Goal: Obtain resource: Download file/media

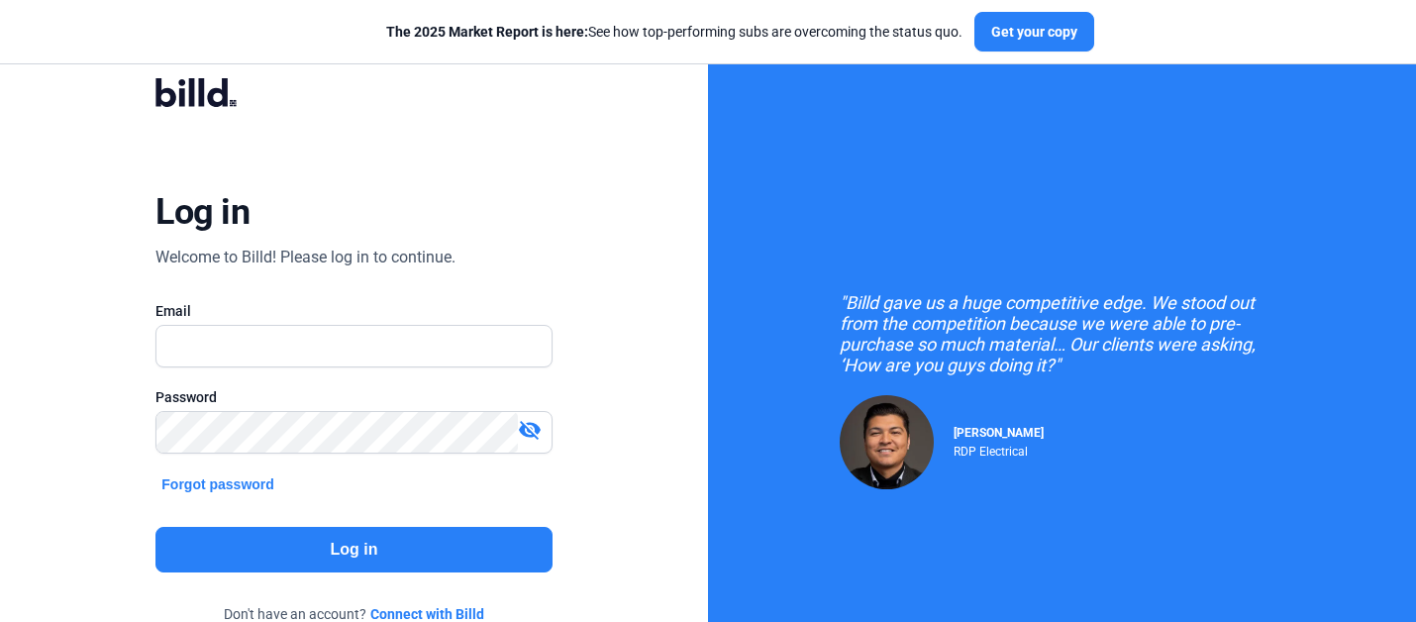
click at [401, 322] on div "Email" at bounding box center [353, 344] width 396 height 86
click at [393, 329] on input "text" at bounding box center [342, 346] width 373 height 41
click at [382, 336] on input "text" at bounding box center [342, 346] width 373 height 41
type input "[PERSON_NAME][EMAIL_ADDRESS][DOMAIN_NAME]"
click at [347, 544] on button "Log in" at bounding box center [353, 550] width 396 height 46
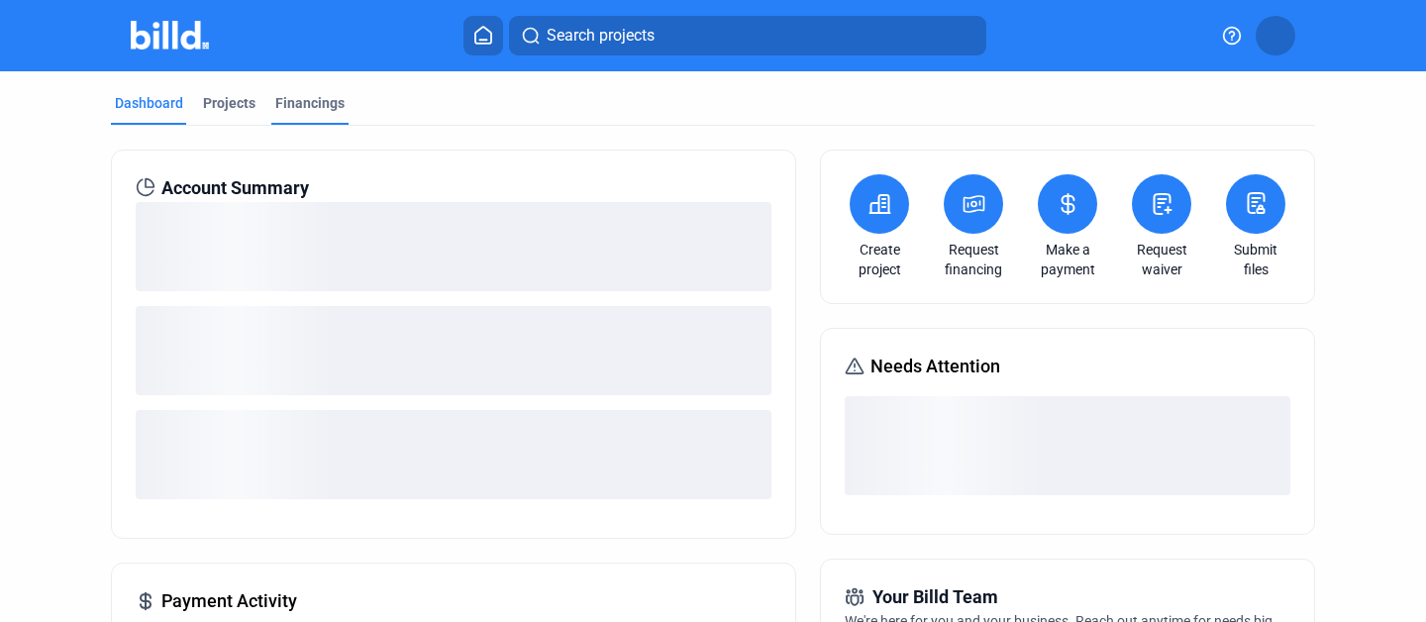
click at [297, 107] on div "Financings" at bounding box center [309, 103] width 69 height 20
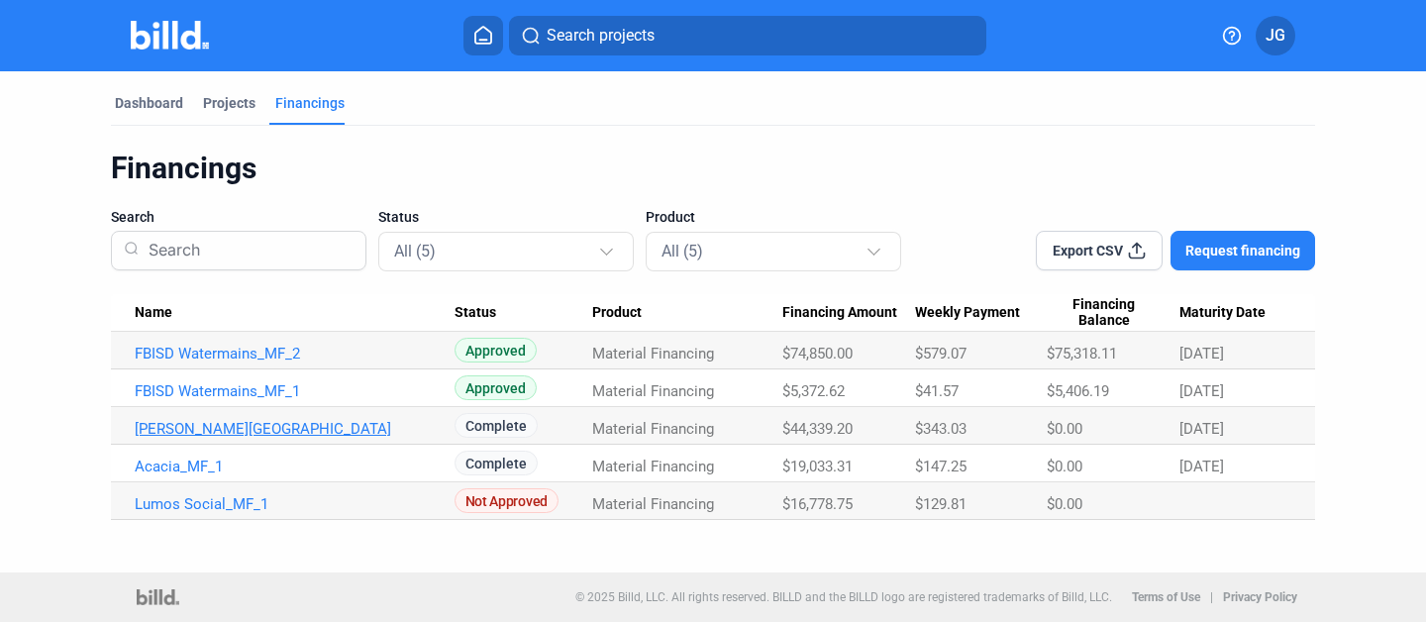
click at [375, 429] on link "[PERSON_NAME][GEOGRAPHIC_DATA]" at bounding box center [295, 429] width 320 height 18
click at [367, 429] on link "[PERSON_NAME][GEOGRAPHIC_DATA]" at bounding box center [295, 429] width 320 height 18
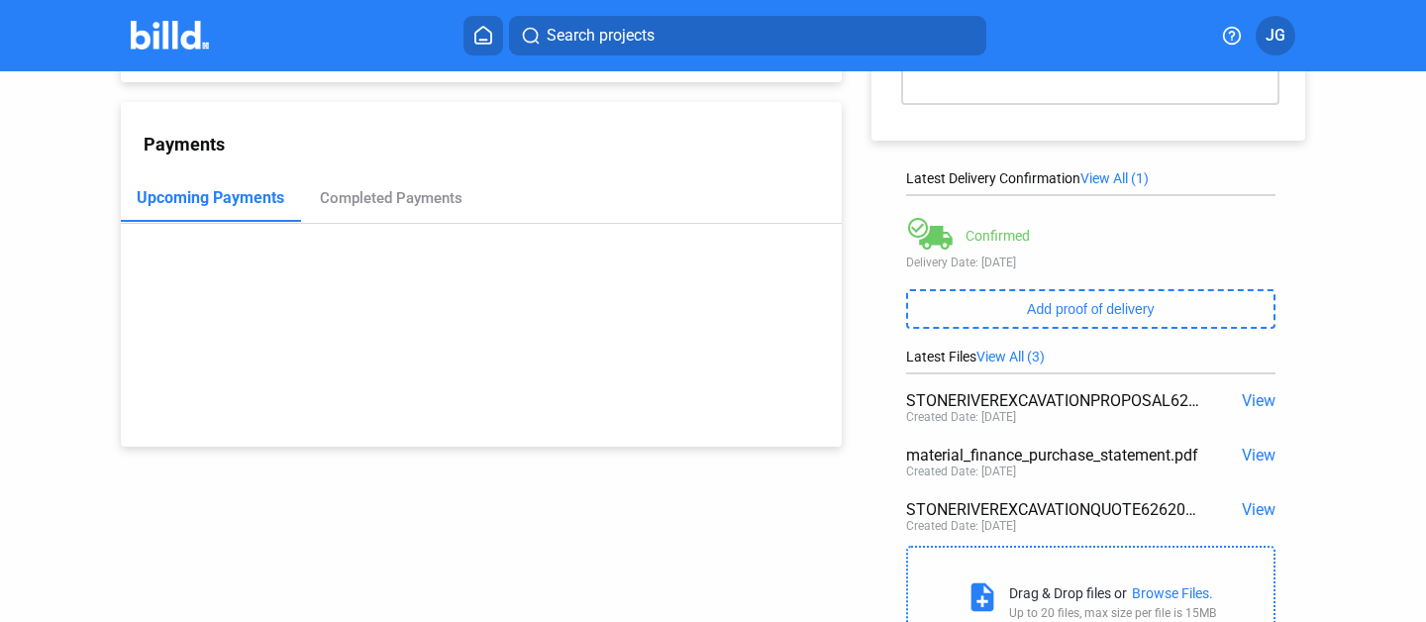
scroll to position [218, 0]
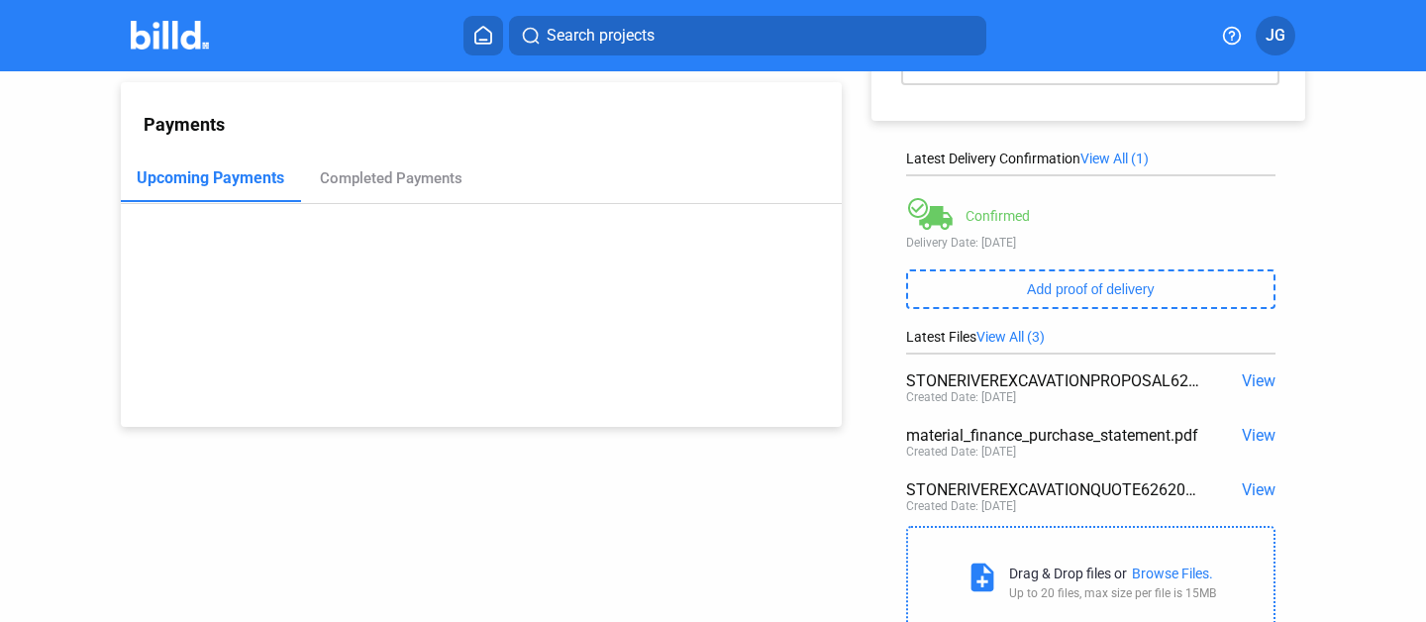
click at [1242, 480] on span "View" at bounding box center [1259, 489] width 34 height 19
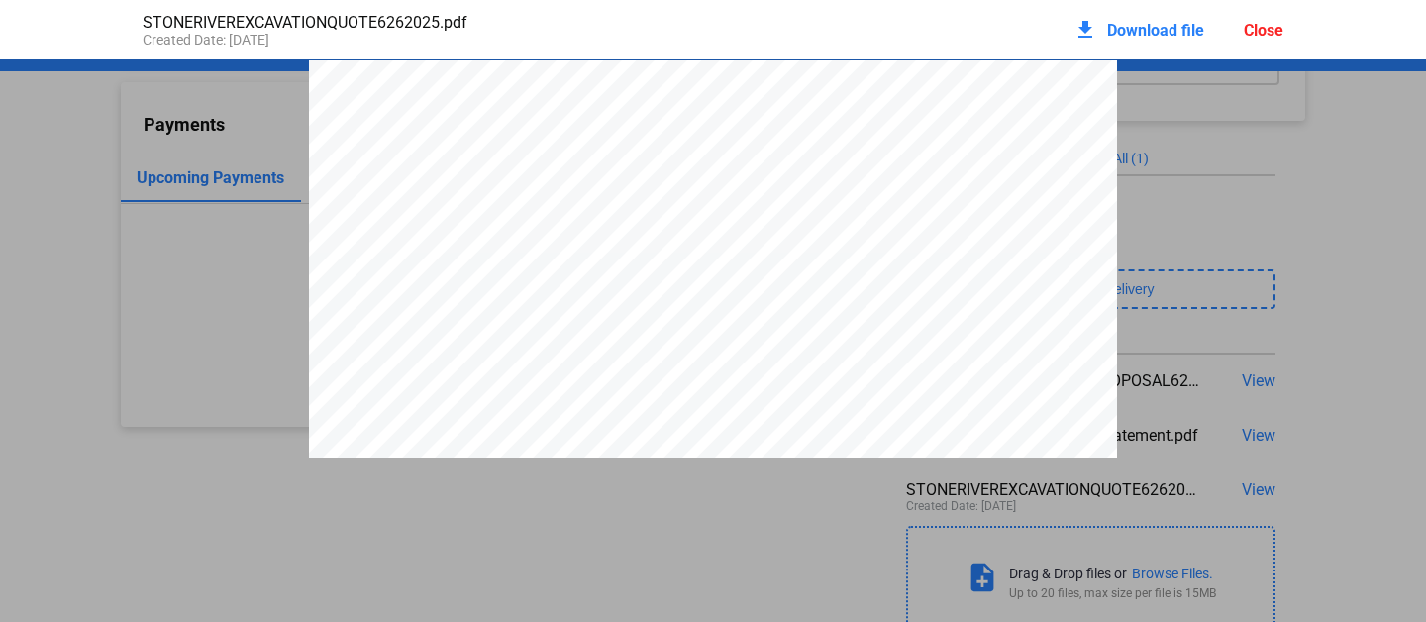
scroll to position [10, 0]
click at [1261, 29] on div "Close" at bounding box center [1264, 30] width 40 height 19
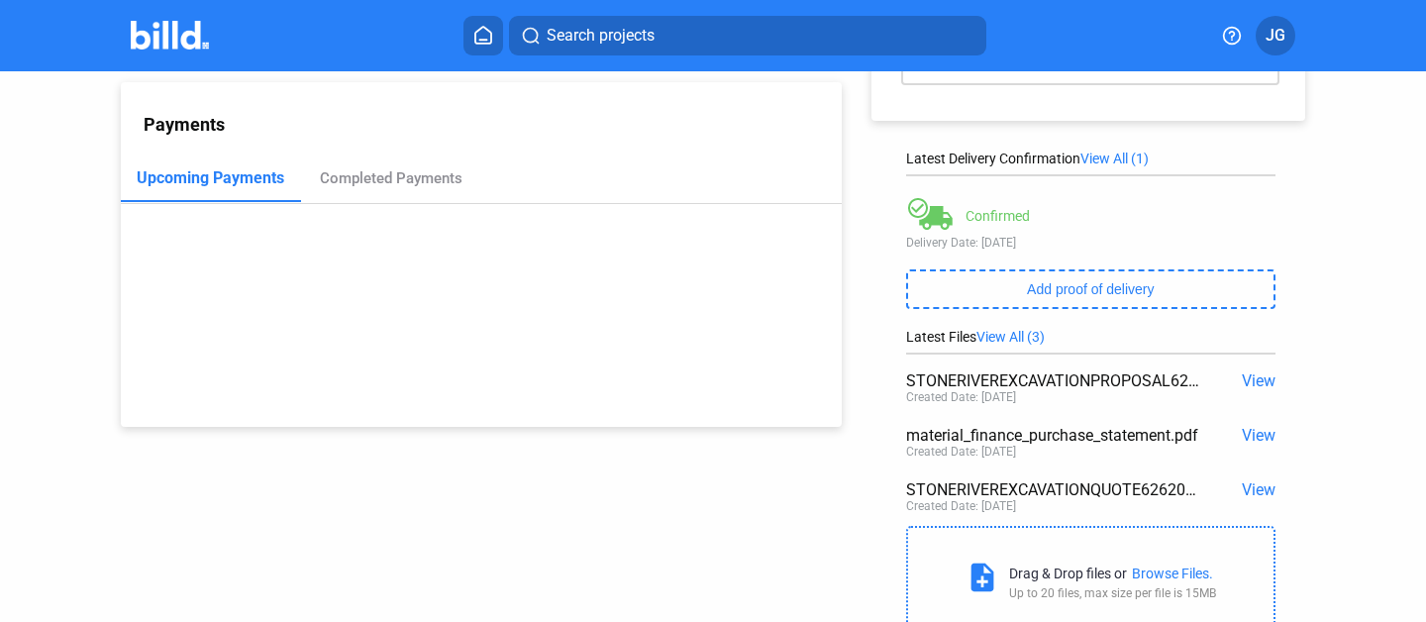
click at [1015, 341] on span "View All (3)" at bounding box center [1010, 337] width 68 height 16
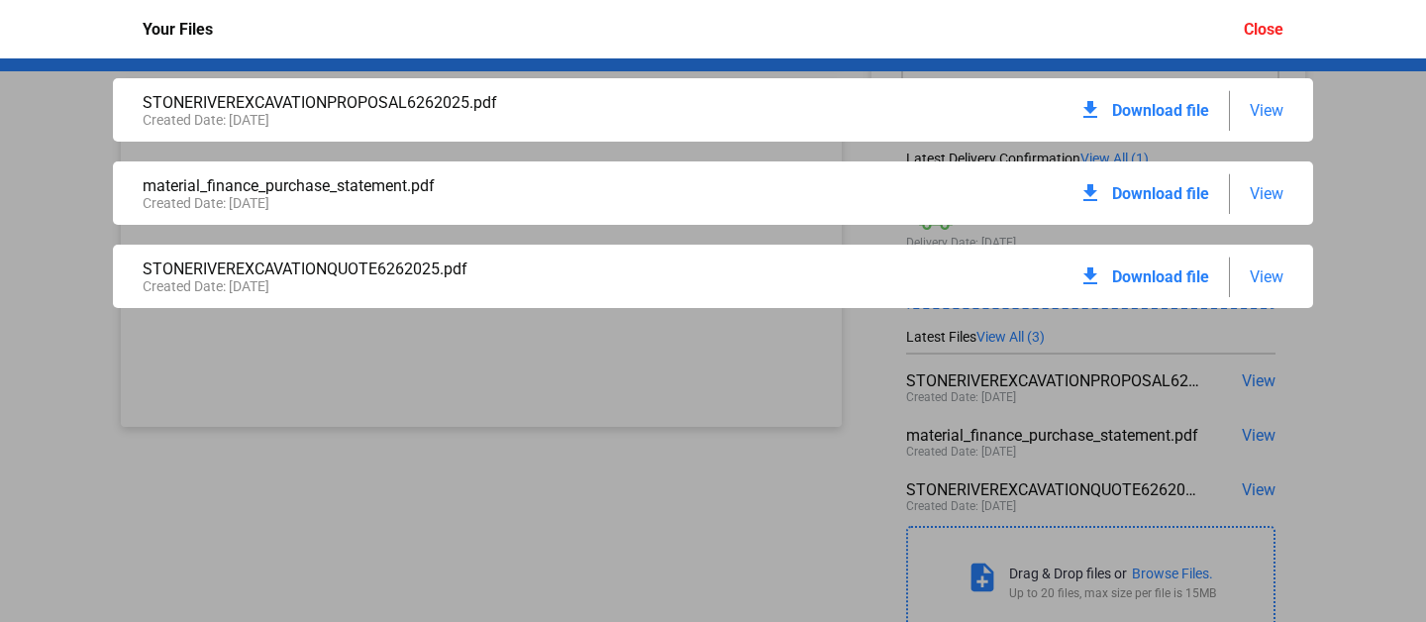
click at [1275, 101] on span "View" at bounding box center [1267, 110] width 34 height 19
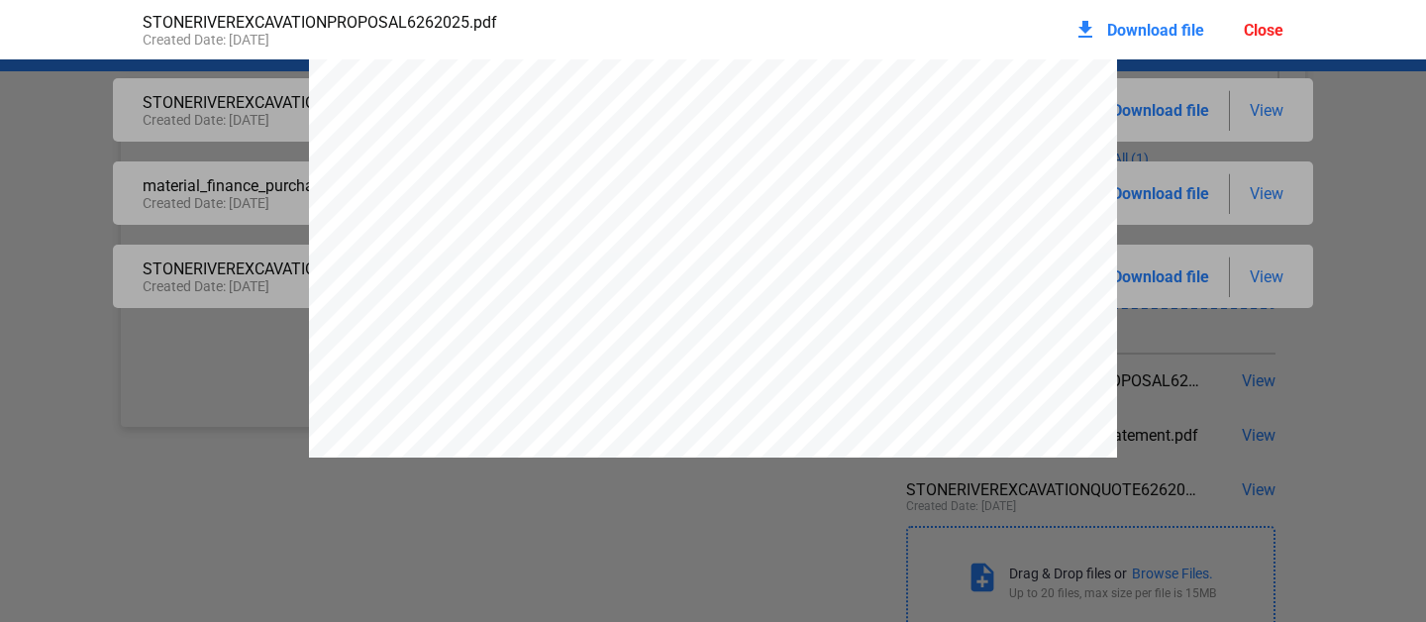
scroll to position [0, 0]
click at [253, 187] on div at bounding box center [713, 583] width 1426 height 1046
click at [1272, 42] on div "download Download file Close" at bounding box center [1178, 30] width 210 height 44
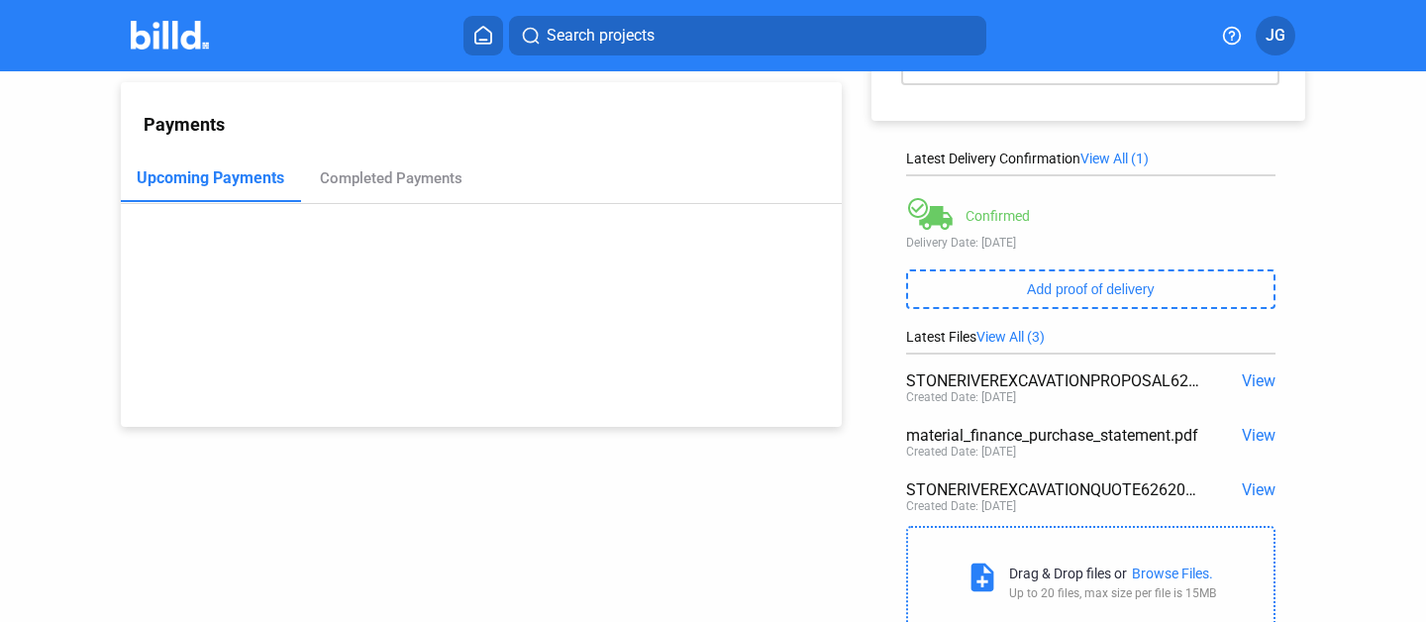
click at [1272, 40] on span "JG" at bounding box center [1276, 36] width 20 height 24
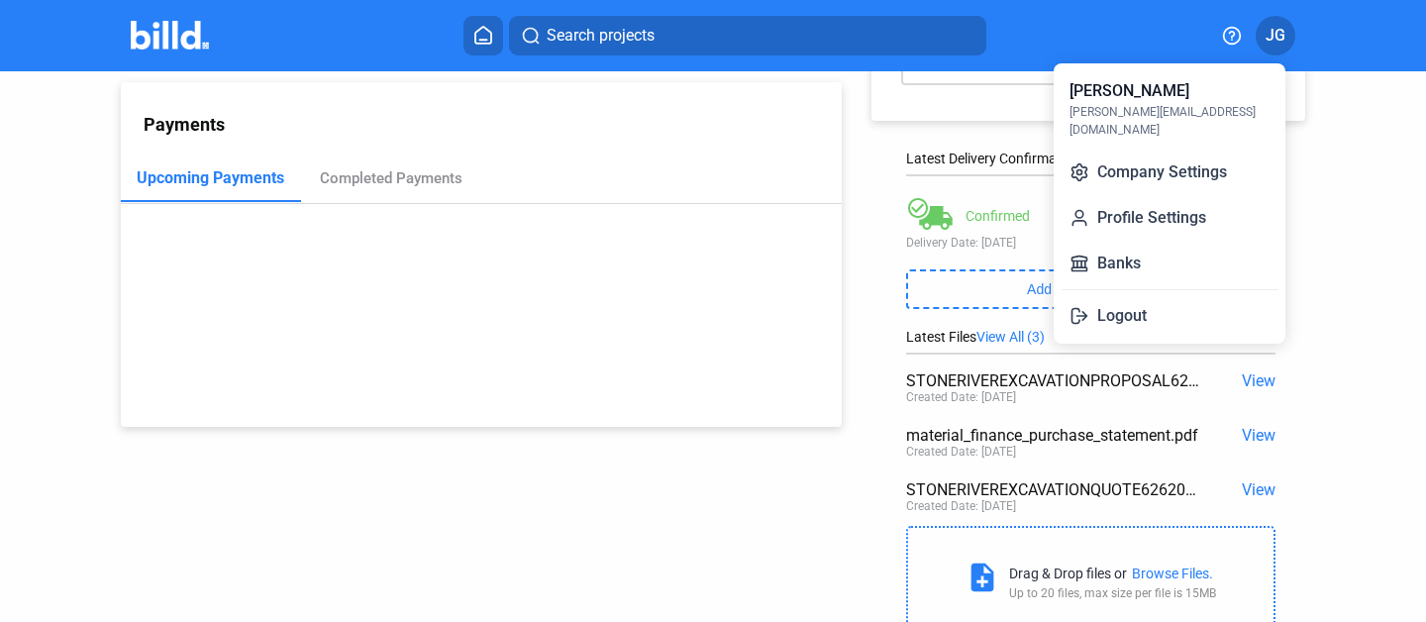
click at [712, 247] on div at bounding box center [713, 311] width 1426 height 622
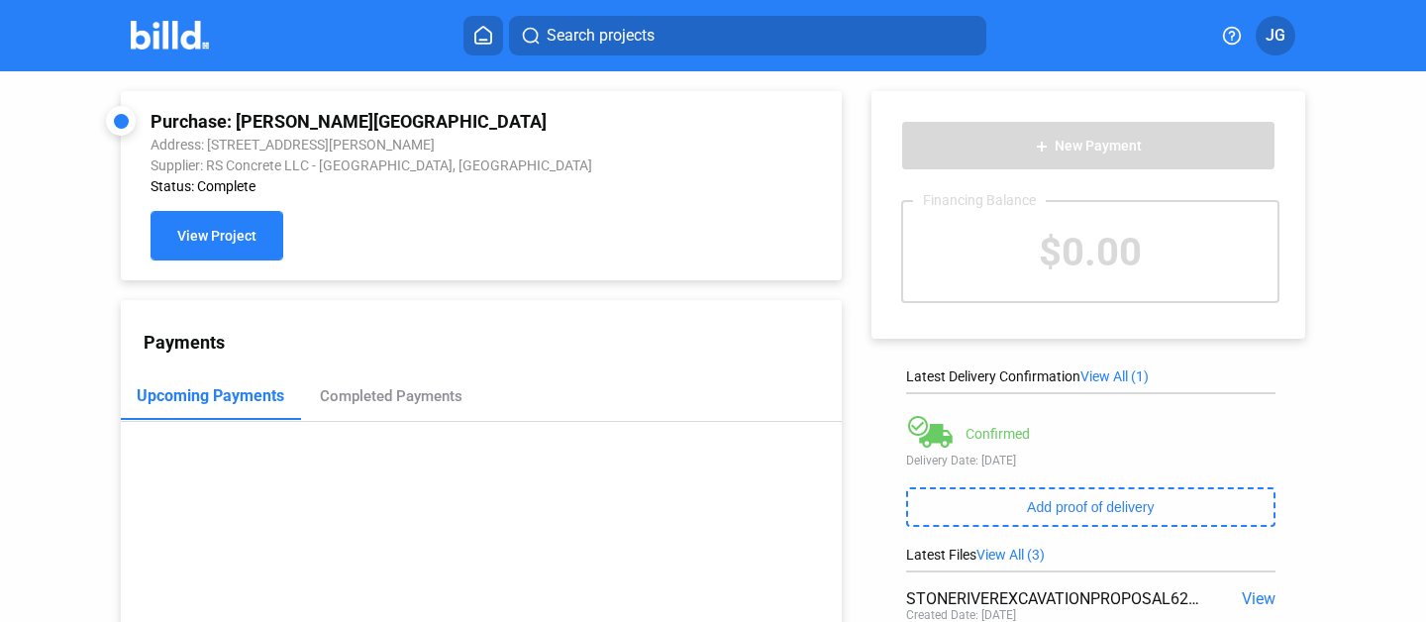
click at [190, 212] on button "View Project" at bounding box center [217, 236] width 133 height 50
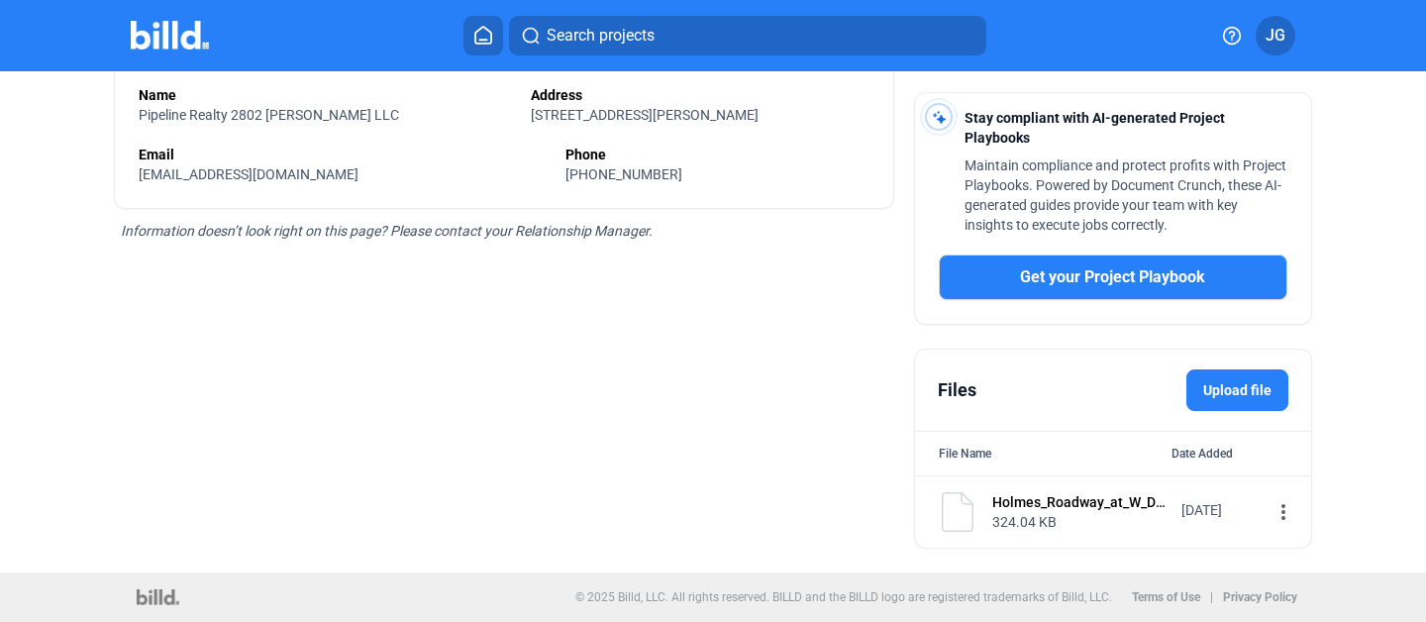
scroll to position [551, 0]
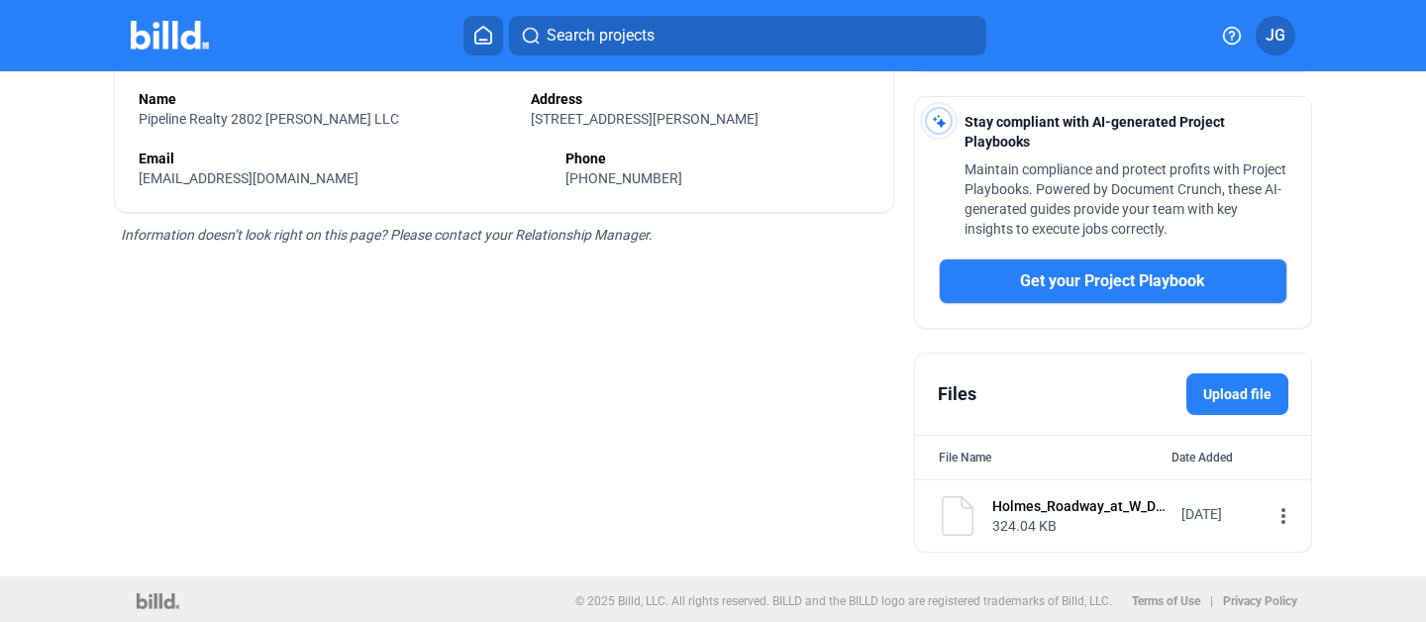
click at [995, 525] on div "324.04 KB" at bounding box center [1080, 526] width 176 height 20
click at [1001, 517] on div "324.04 KB" at bounding box center [1080, 526] width 176 height 20
click at [962, 512] on img at bounding box center [958, 516] width 40 height 40
click at [951, 512] on img at bounding box center [958, 516] width 40 height 40
click at [1019, 512] on div "Holmes_Roadway_at_W_Detention_Civil_SiteworkApproved.pdf" at bounding box center [1080, 506] width 176 height 20
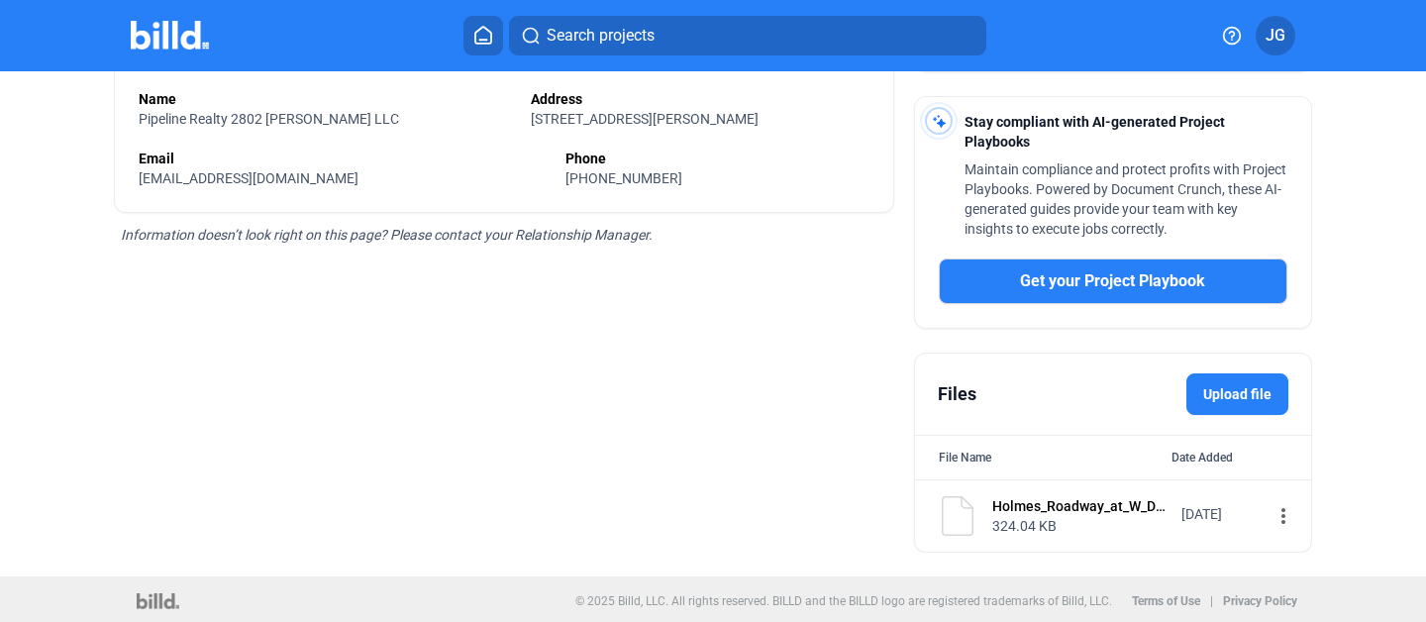
click at [1271, 523] on mat-icon "more_vert" at bounding box center [1283, 516] width 24 height 24
click at [1082, 433] on div "View" at bounding box center [1137, 432] width 246 height 48
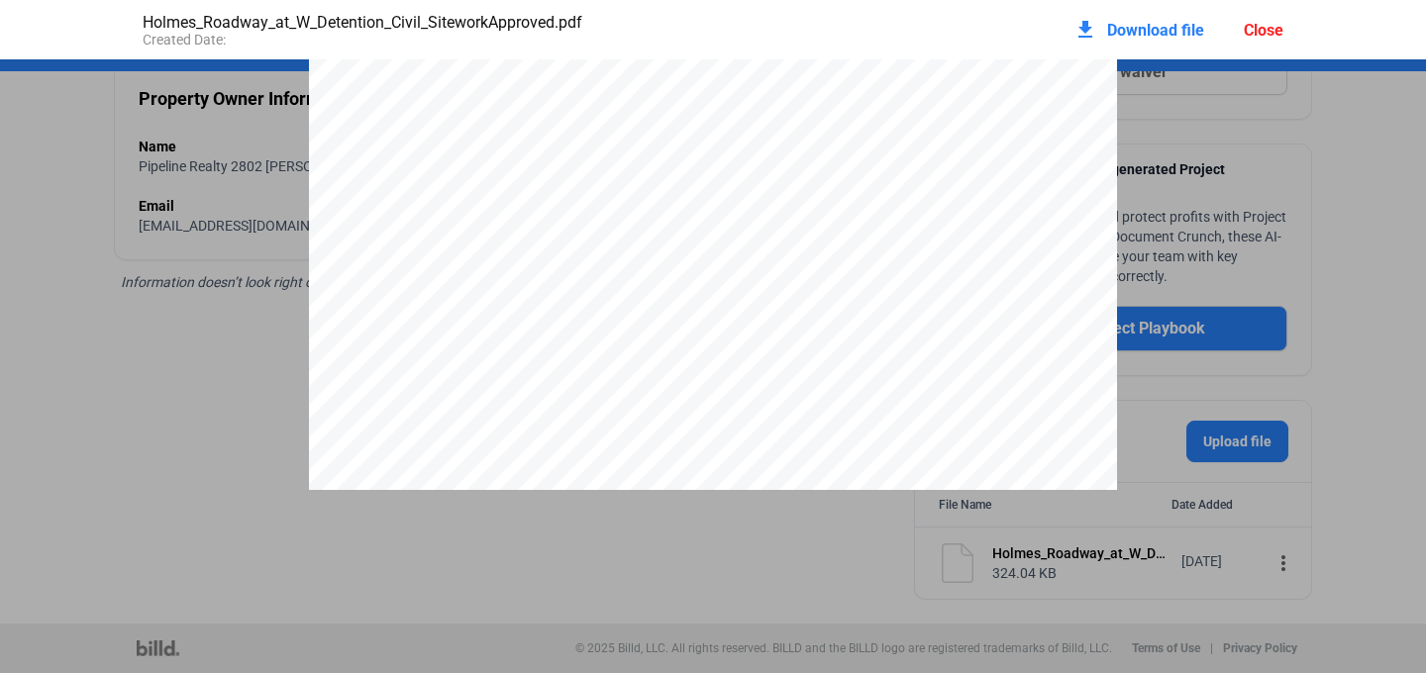
scroll to position [10, 0]
click at [1268, 39] on div "download Download file Close" at bounding box center [1178, 30] width 210 height 44
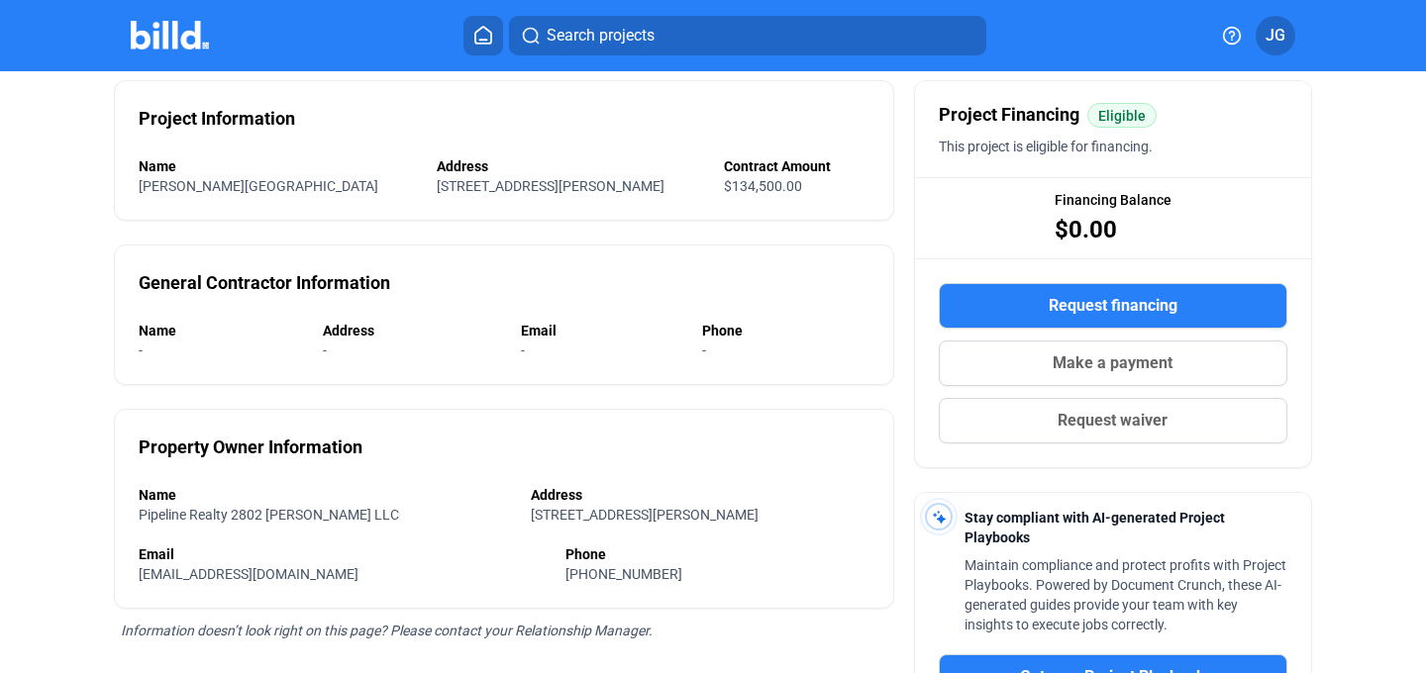
scroll to position [0, 0]
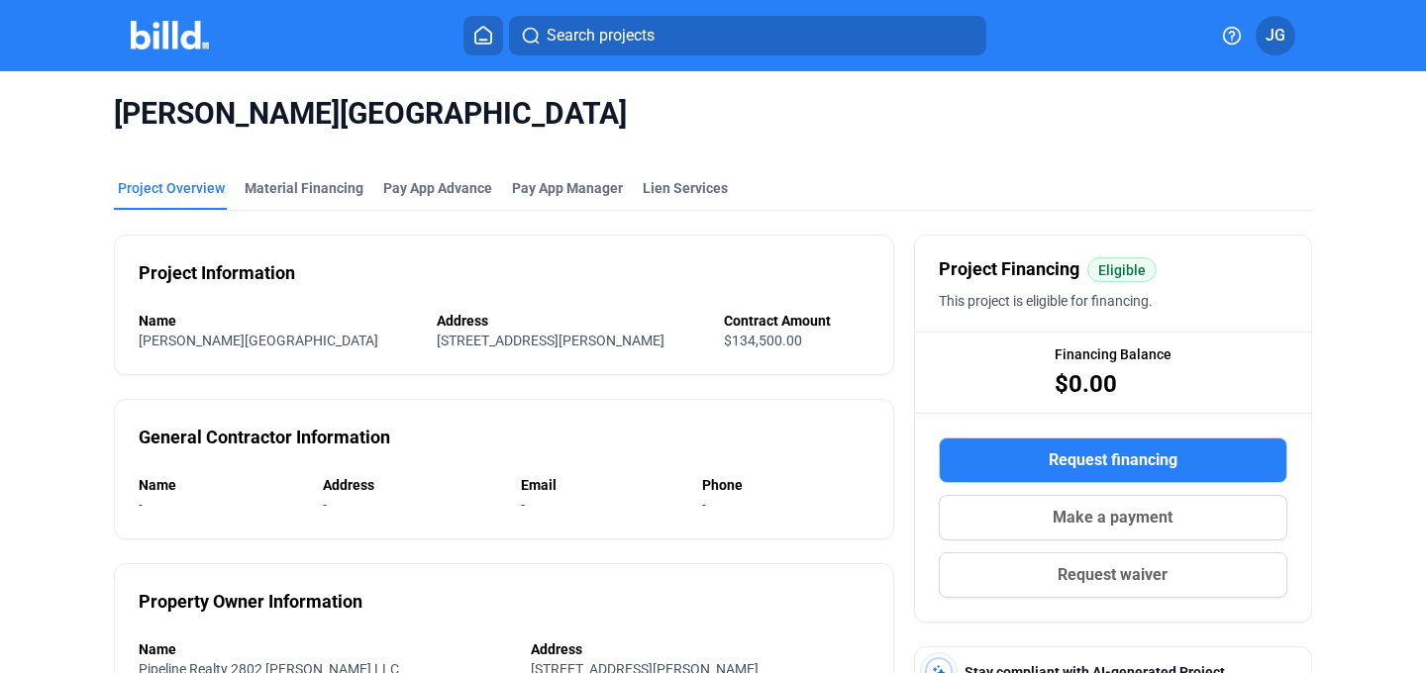
click at [296, 174] on mat-tab-group "Project Overview Material Financing Pay App Advance Pay App Manager Lien Servic…" at bounding box center [713, 629] width 1198 height 947
click at [298, 189] on div "Material Financing" at bounding box center [304, 188] width 119 height 20
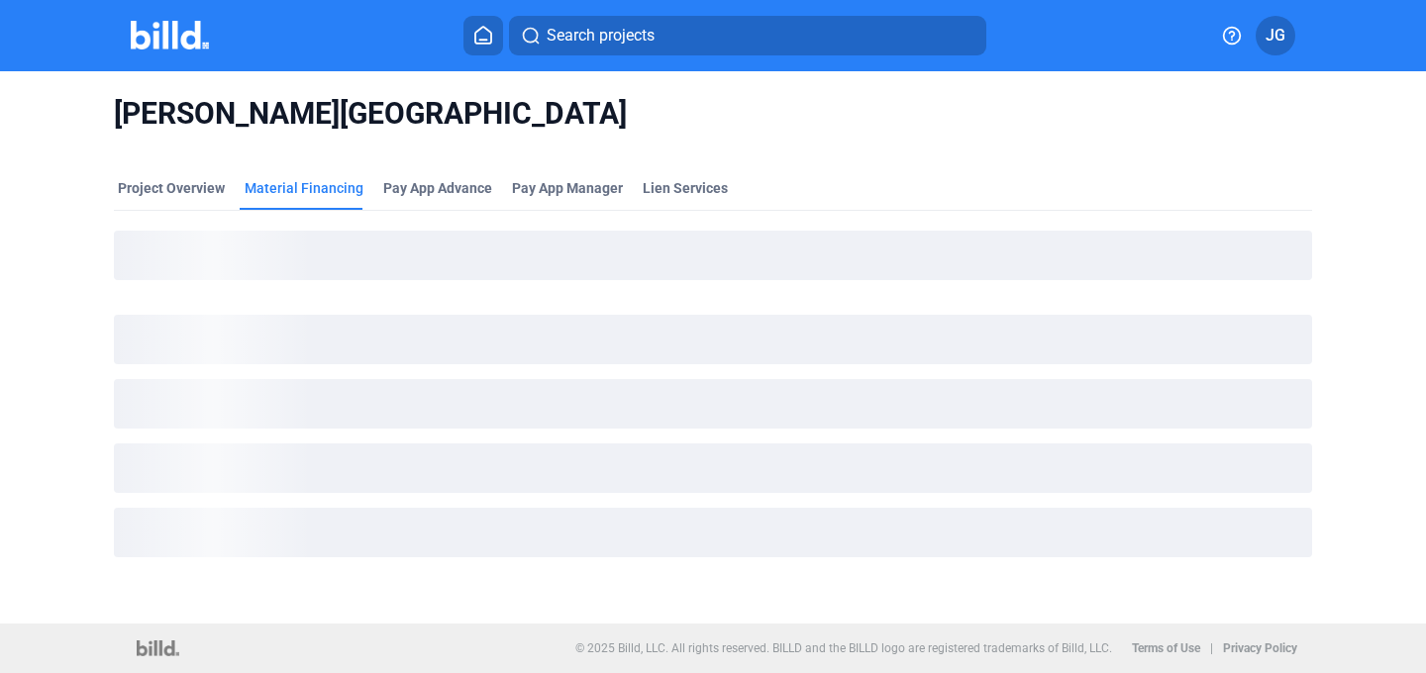
click at [293, 108] on span "[PERSON_NAME][GEOGRAPHIC_DATA]" at bounding box center [713, 114] width 1198 height 38
click at [203, 59] on mat-toolbar "Search projects JG" at bounding box center [713, 35] width 1426 height 71
click at [191, 33] on img at bounding box center [170, 35] width 78 height 29
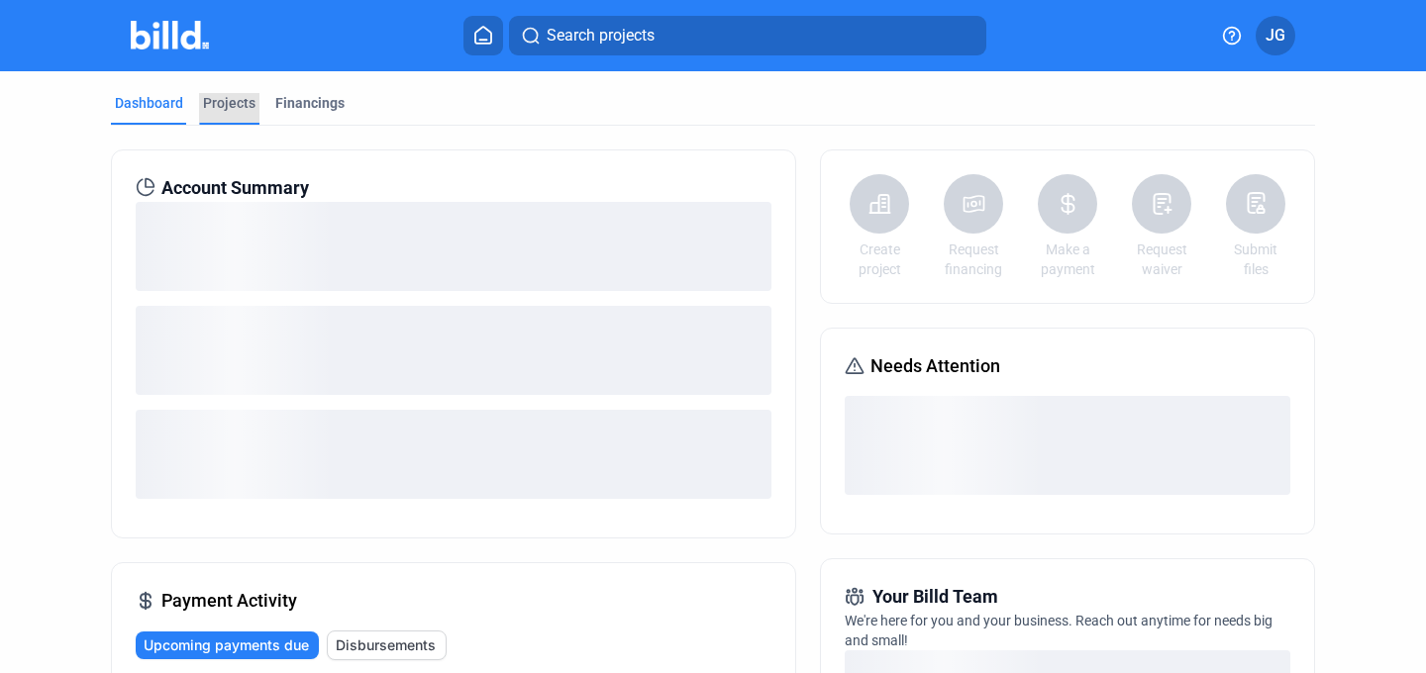
click at [230, 108] on div "Projects" at bounding box center [229, 103] width 52 height 20
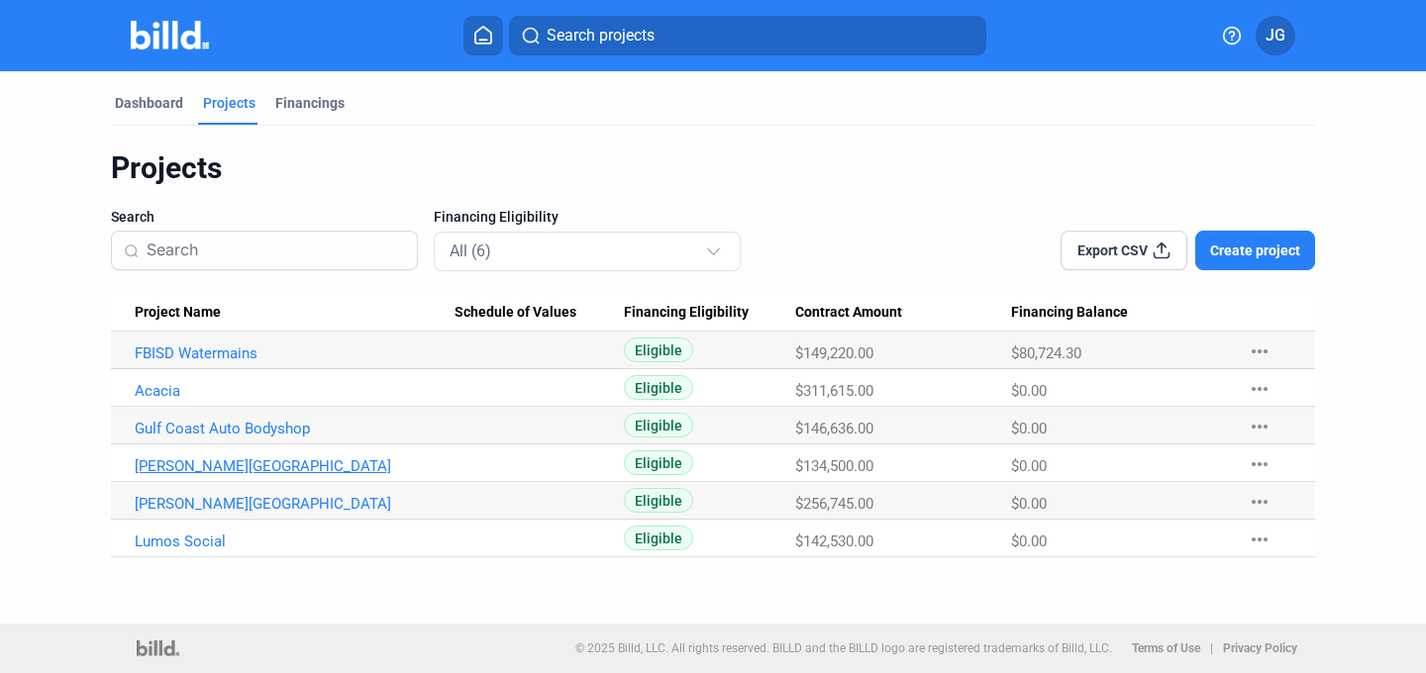
click at [264, 464] on link "[PERSON_NAME][GEOGRAPHIC_DATA]" at bounding box center [295, 466] width 320 height 18
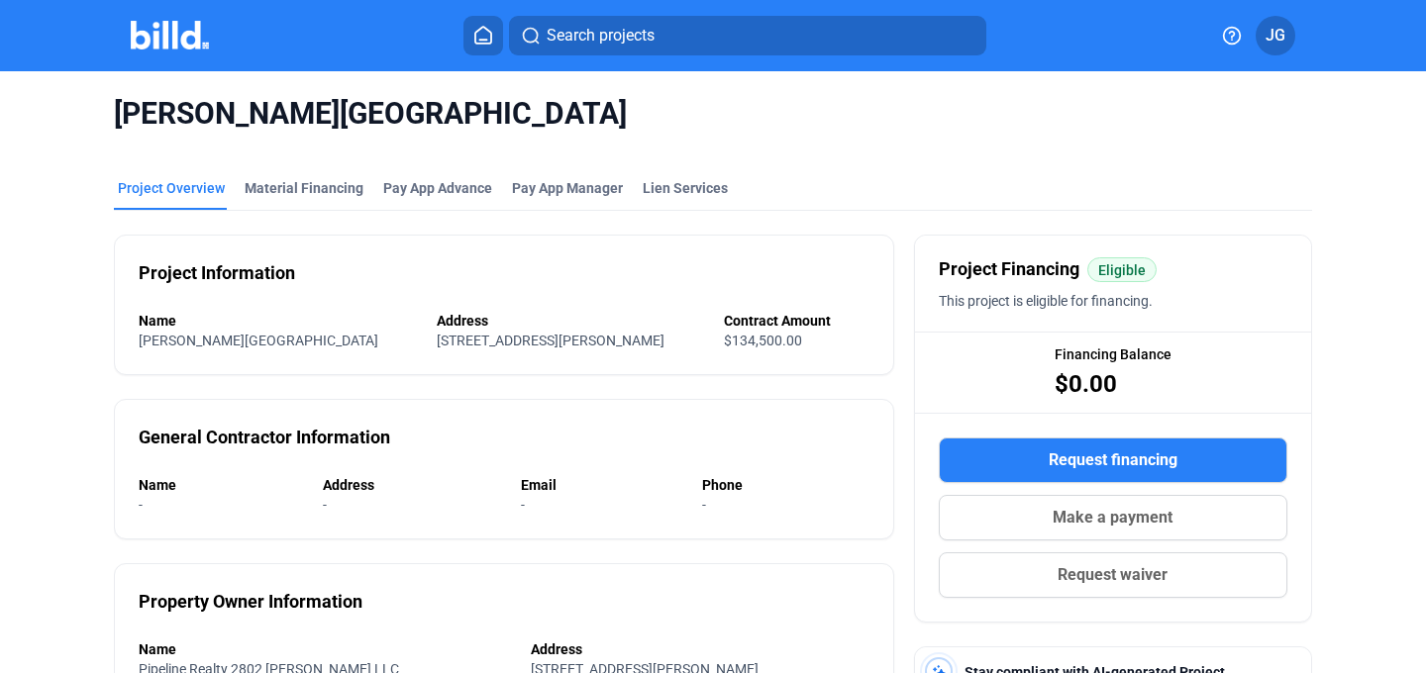
scroll to position [1, 0]
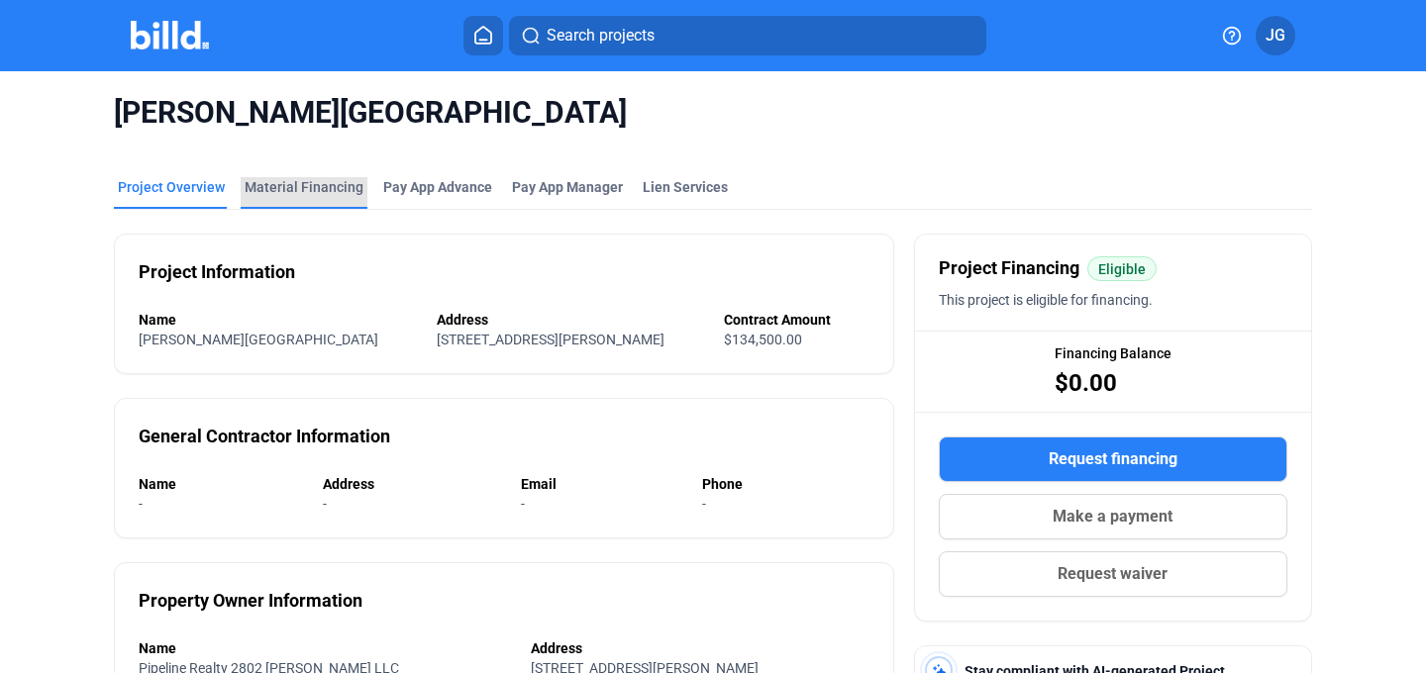
click at [314, 179] on div "Material Financing" at bounding box center [304, 187] width 119 height 20
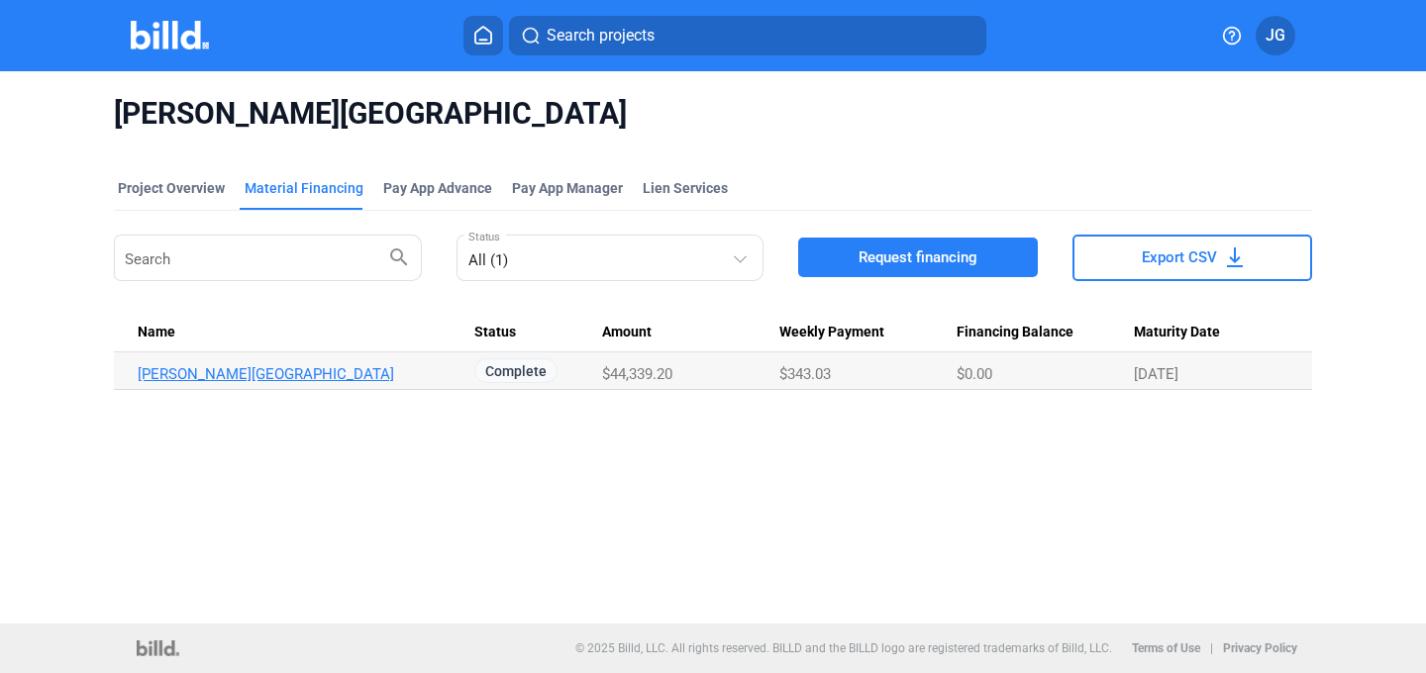
click at [368, 371] on link "[PERSON_NAME][GEOGRAPHIC_DATA]" at bounding box center [298, 374] width 320 height 18
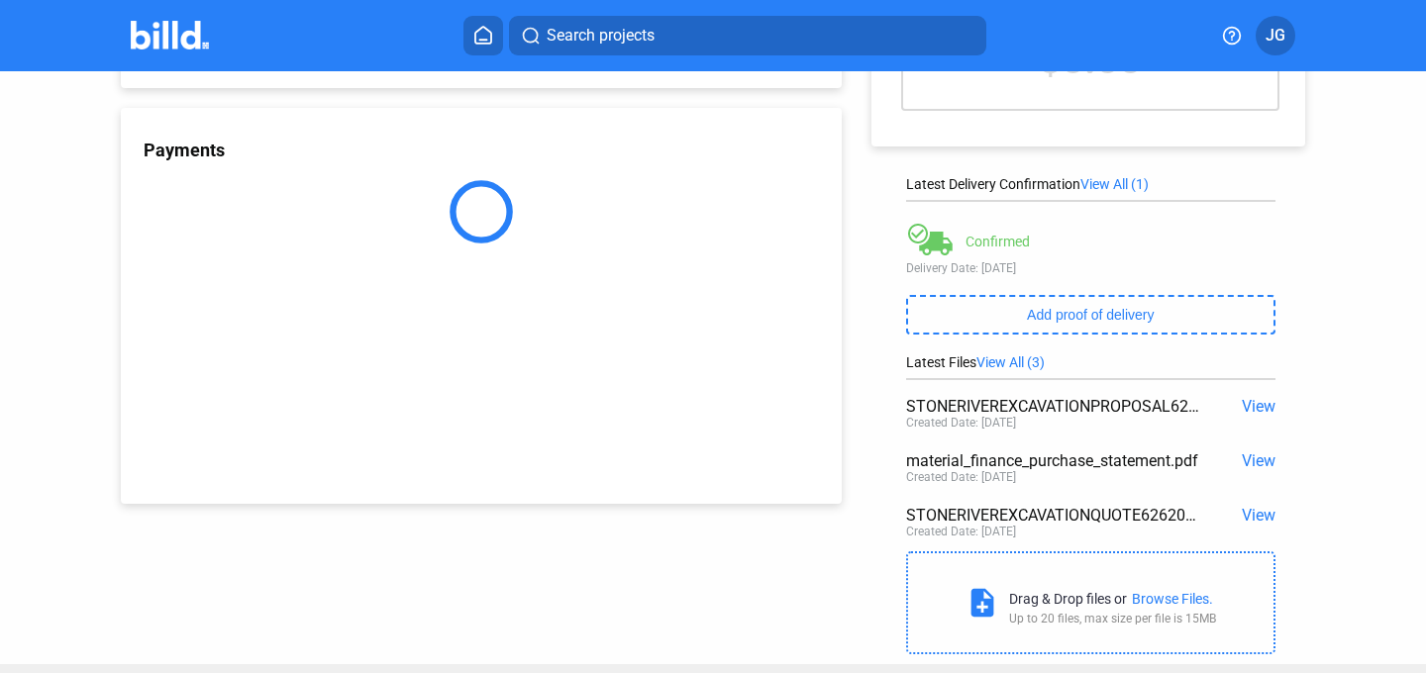
scroll to position [192, 0]
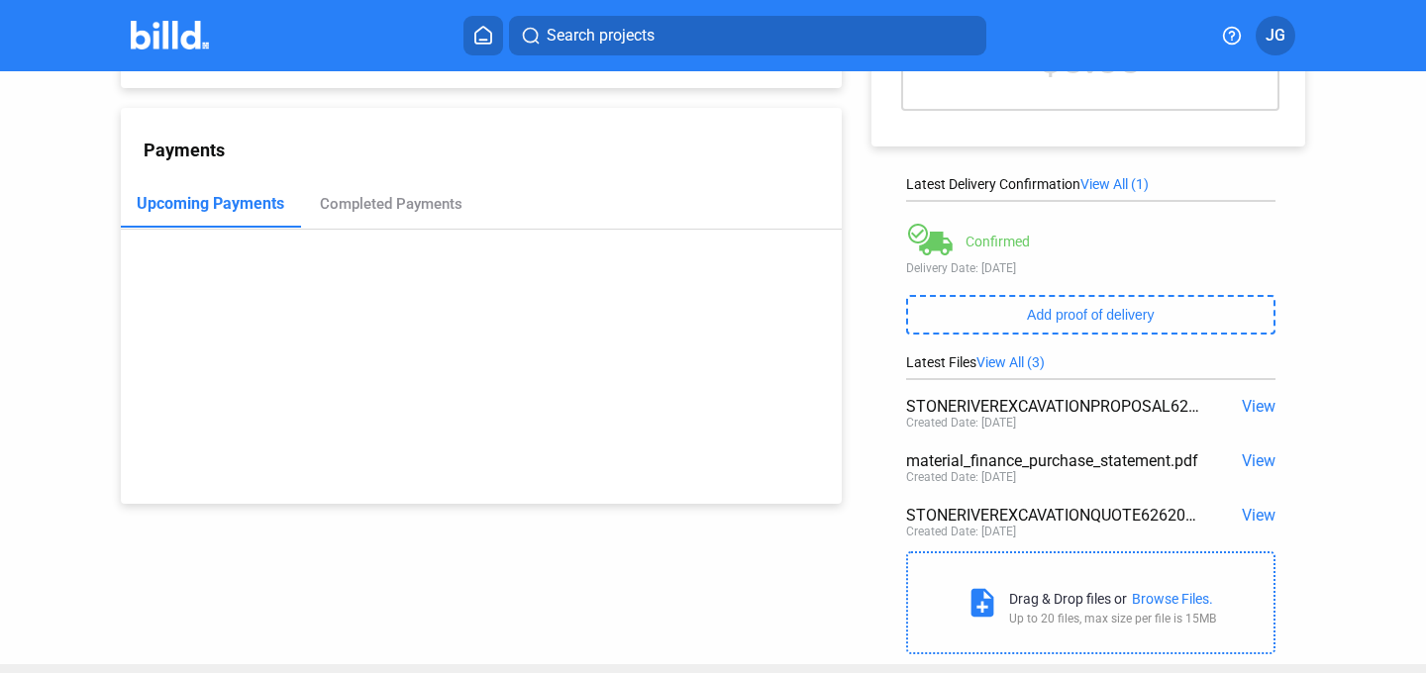
click at [1230, 467] on div "View" at bounding box center [1238, 461] width 74 height 19
click at [1243, 463] on span "View" at bounding box center [1259, 461] width 34 height 19
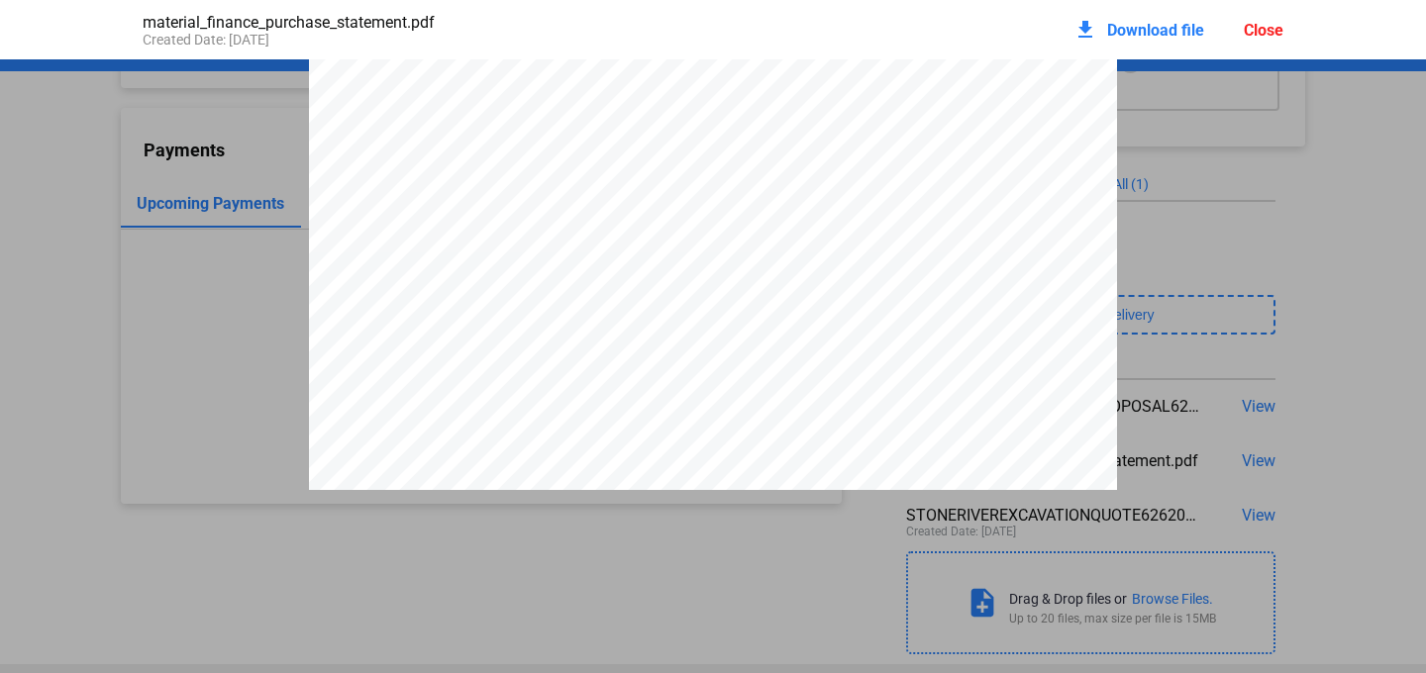
scroll to position [3366, 0]
click at [1250, 36] on div "Close" at bounding box center [1264, 30] width 40 height 19
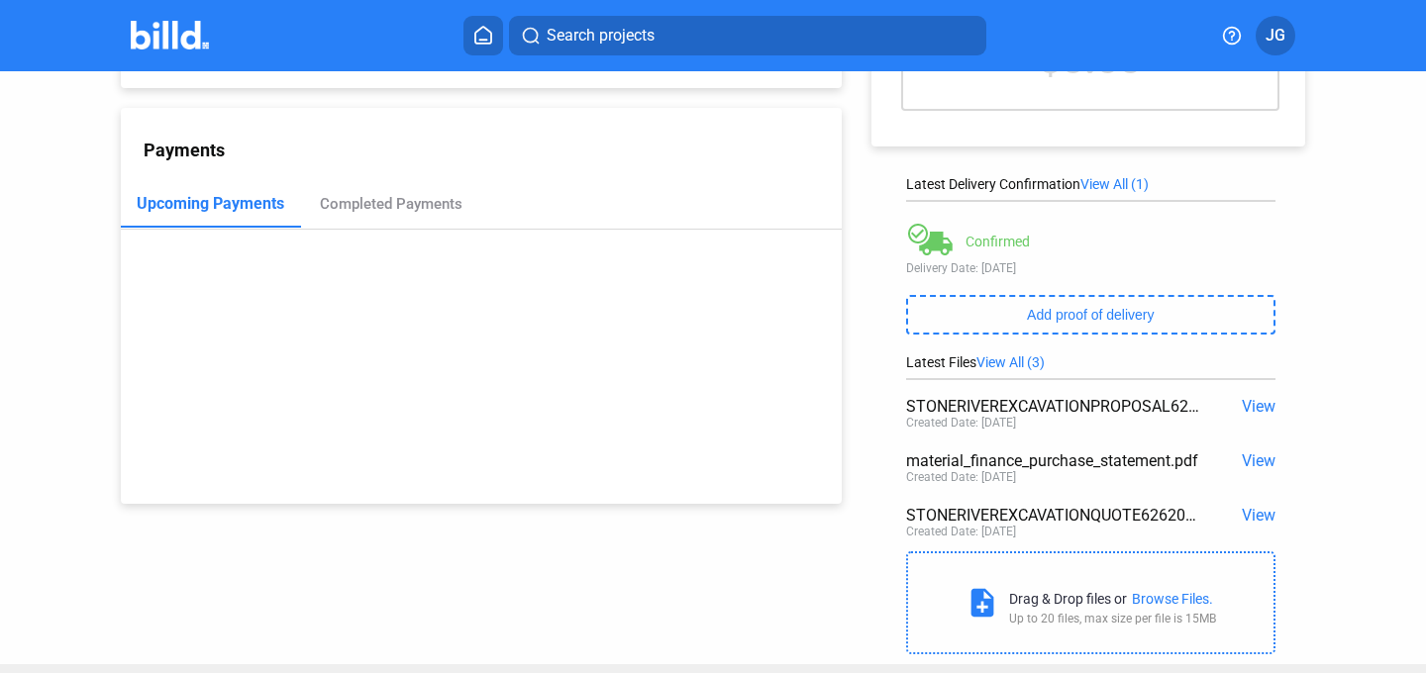
click at [1243, 464] on span "View" at bounding box center [1259, 461] width 34 height 19
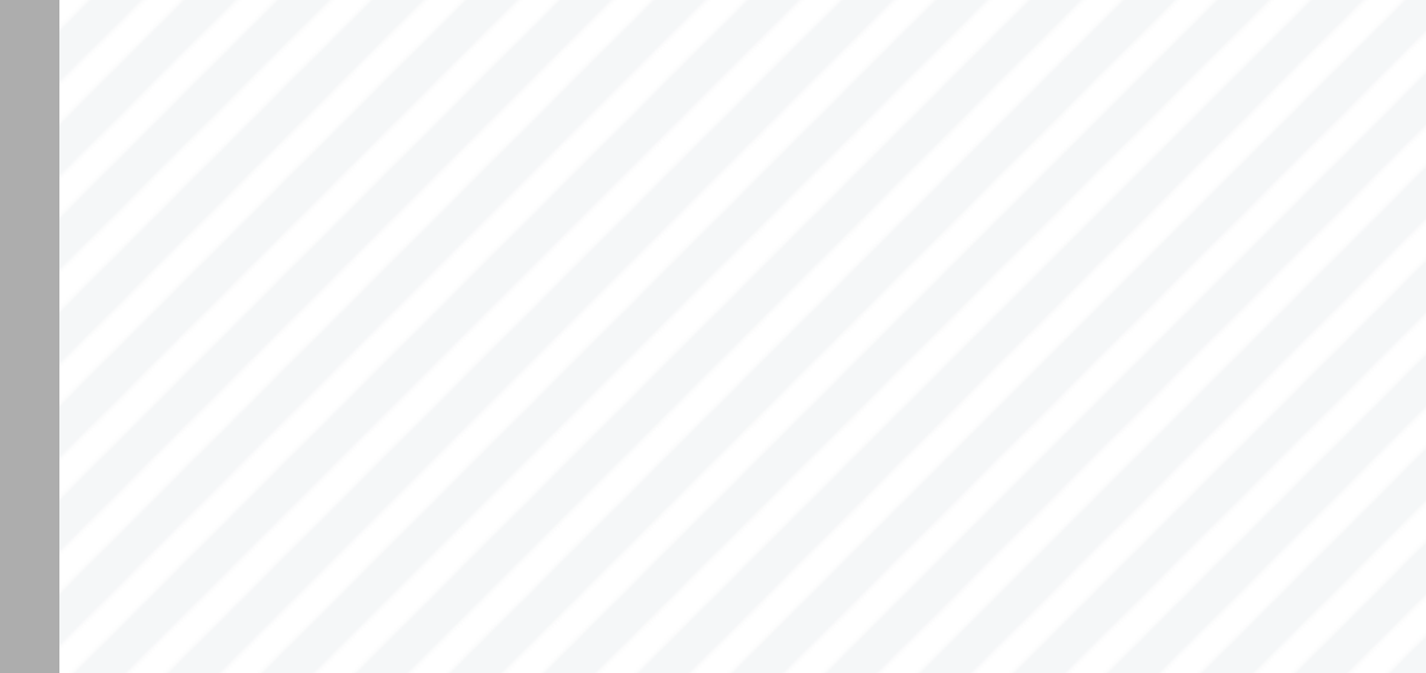
scroll to position [3278, 0]
